Goal: Task Accomplishment & Management: Use online tool/utility

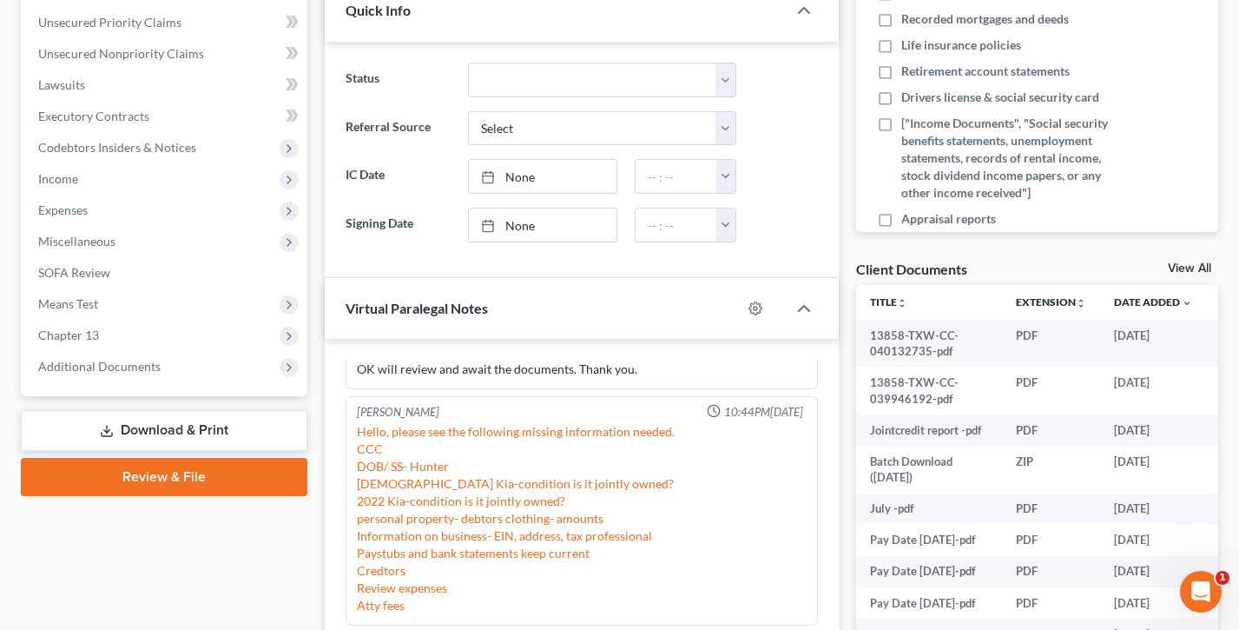
scroll to position [379, 0]
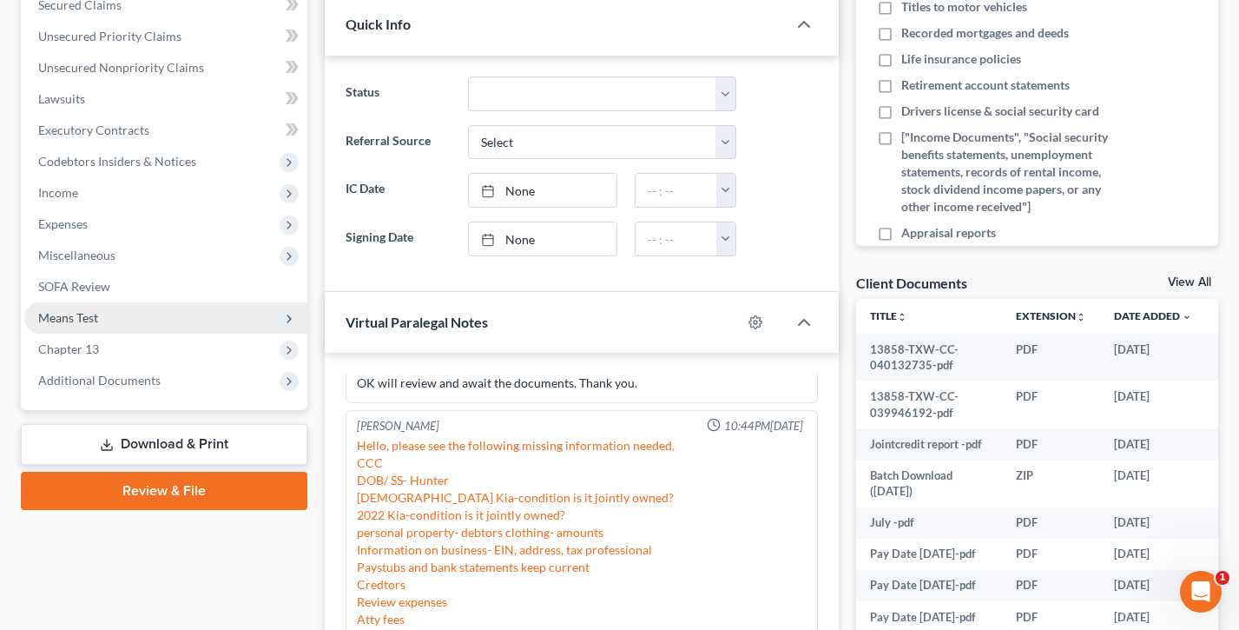
click at [135, 309] on span "Means Test" at bounding box center [165, 317] width 283 height 31
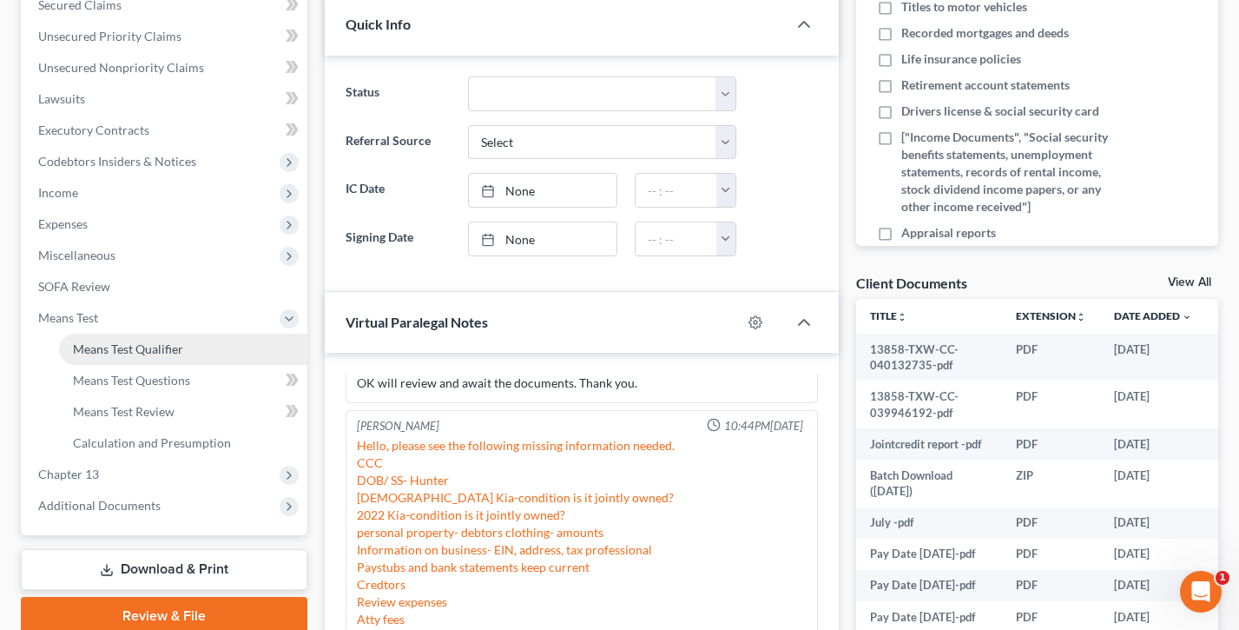
click at [148, 352] on span "Means Test Qualifier" at bounding box center [128, 348] width 110 height 15
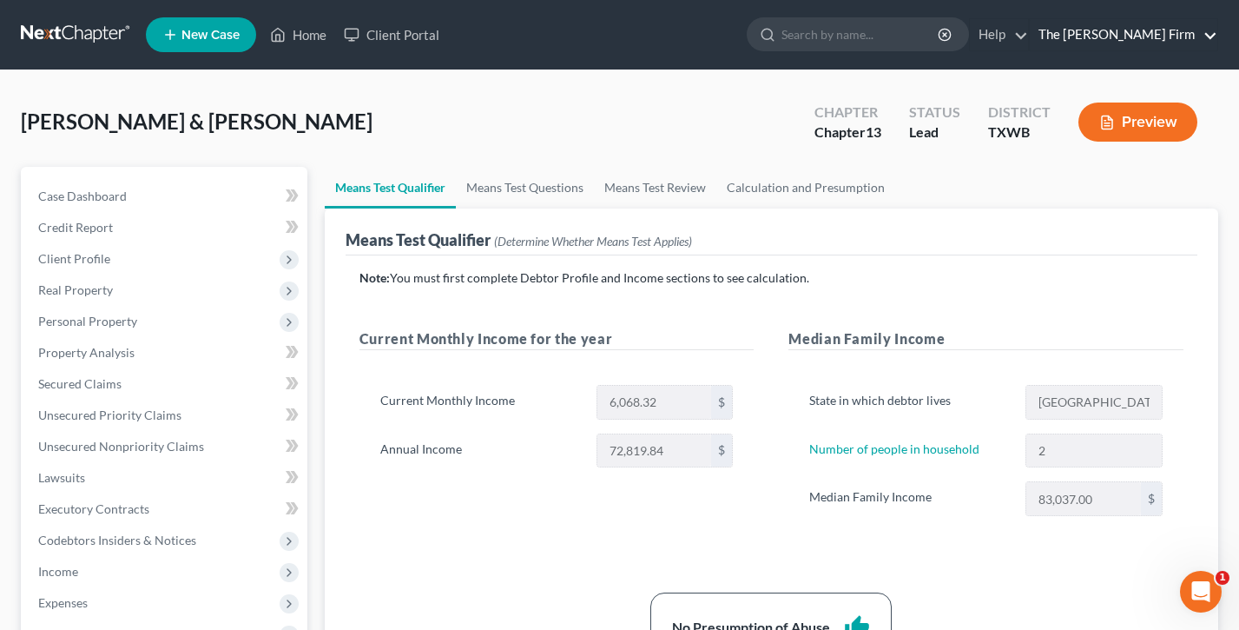
click at [1163, 38] on link "The [PERSON_NAME] Firm" at bounding box center [1124, 34] width 188 height 31
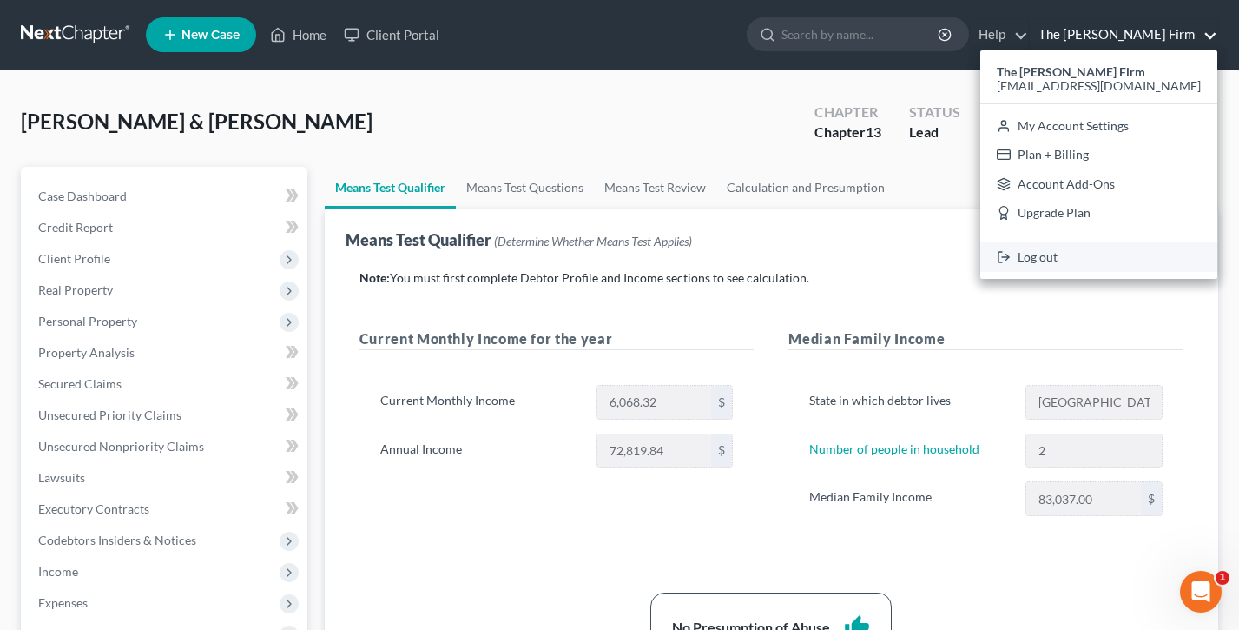
click at [1112, 255] on link "Log out" at bounding box center [1098, 257] width 237 height 30
